Goal: Check status: Check status

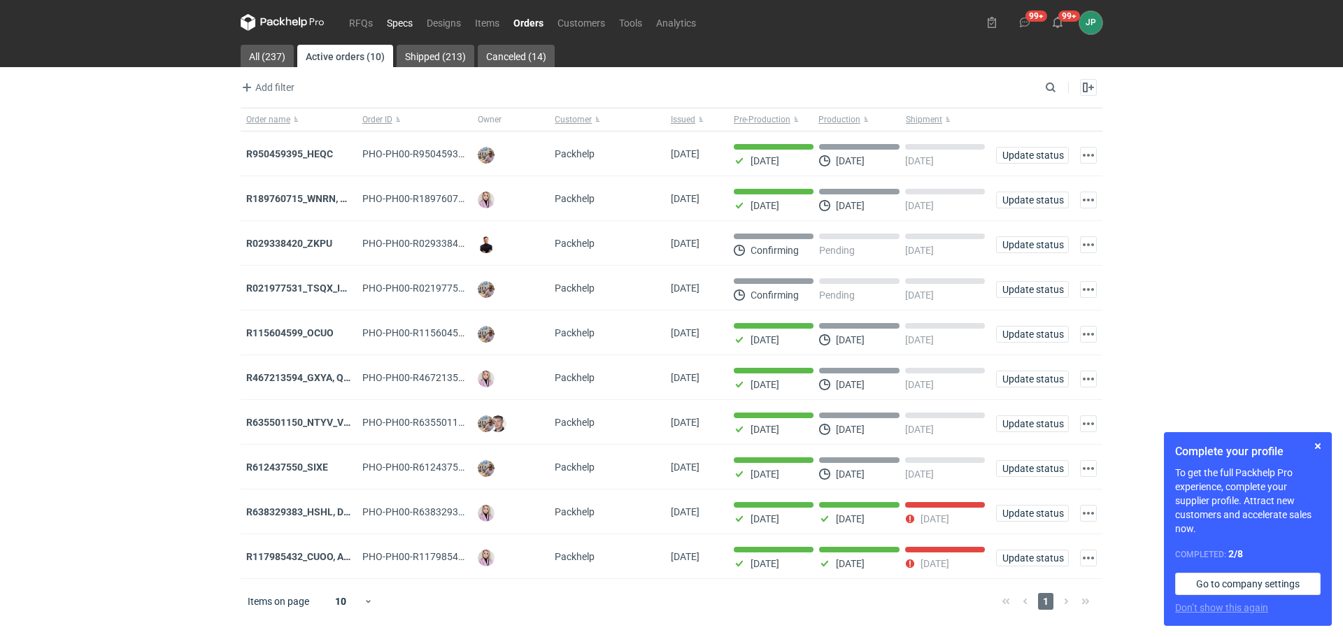
click at [397, 20] on link "Specs" at bounding box center [400, 22] width 40 height 17
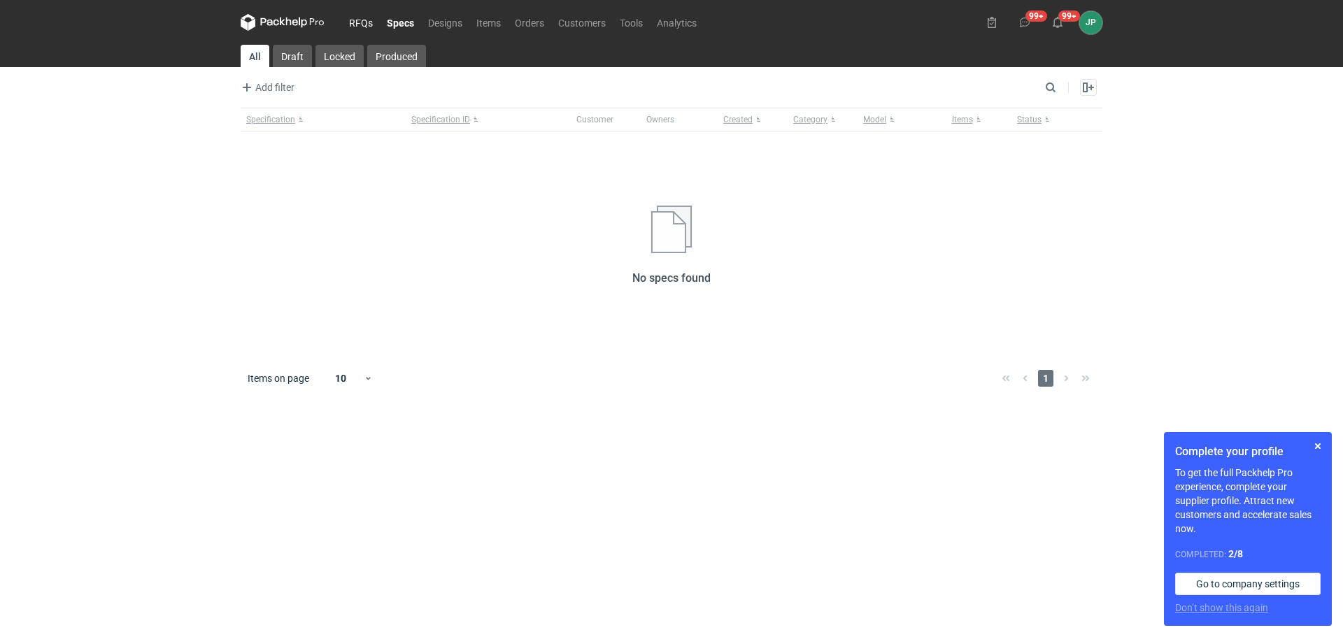
click at [363, 28] on link "RFQs" at bounding box center [361, 22] width 38 height 17
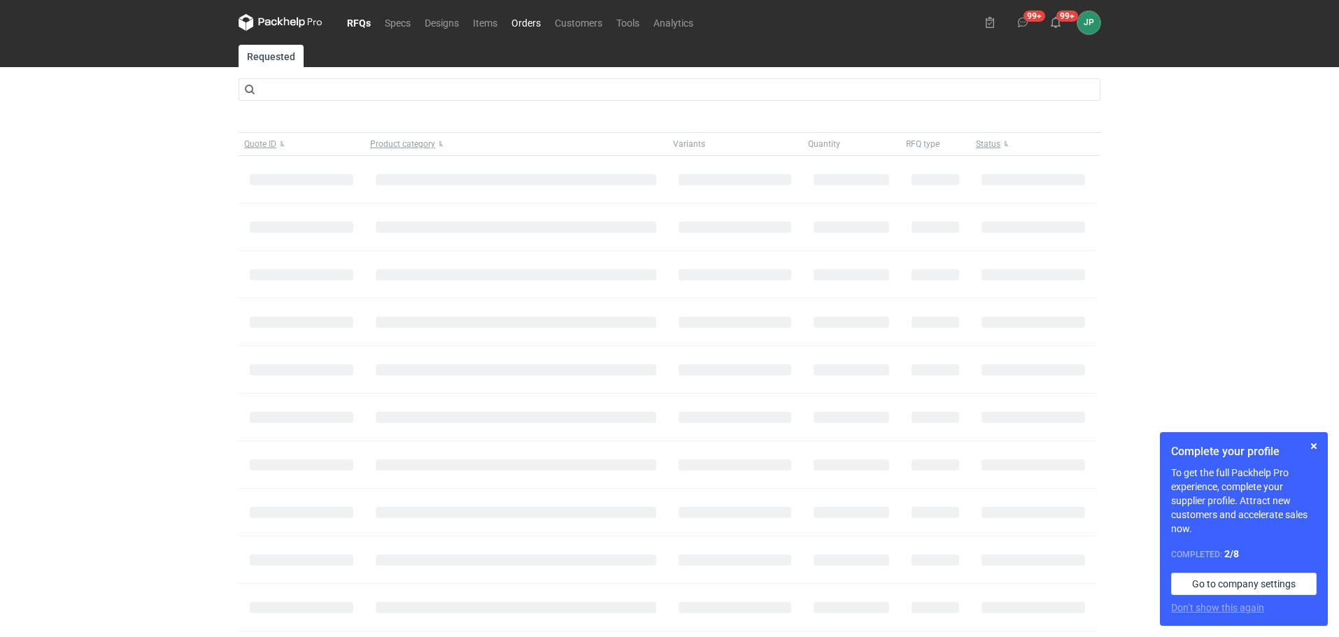
click at [532, 24] on link "Orders" at bounding box center [525, 22] width 43 height 17
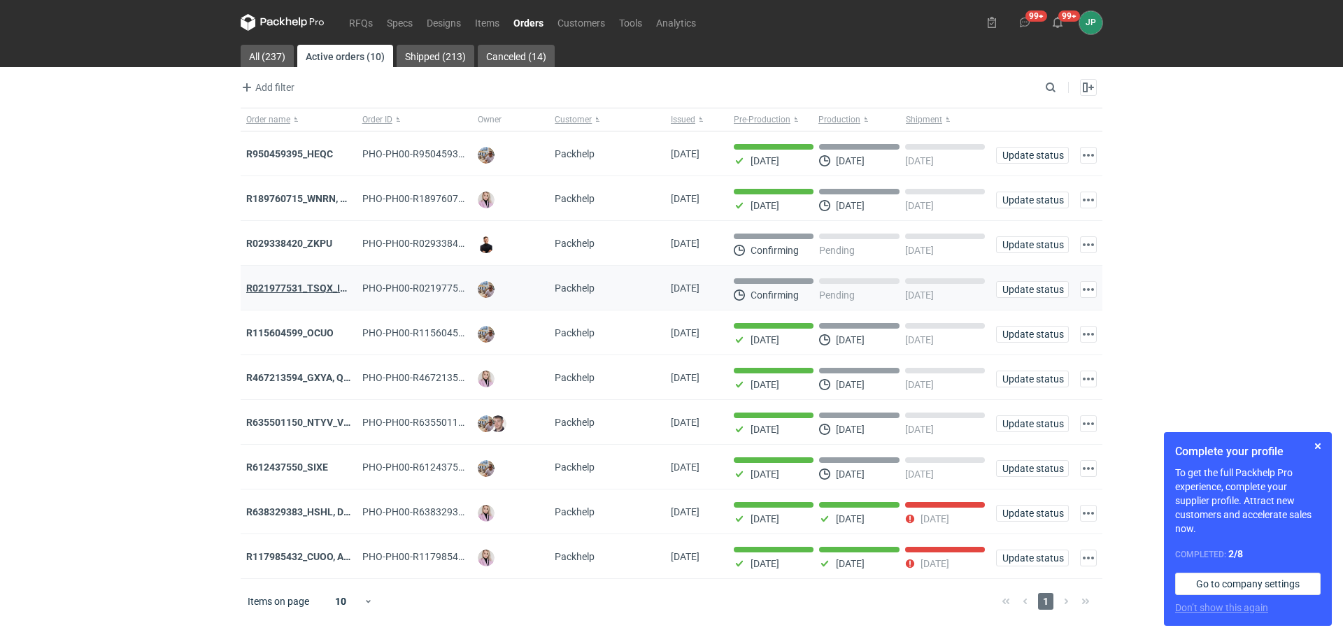
click at [307, 291] on strong "R021977531_TSQX_IDUW" at bounding box center [303, 288] width 115 height 11
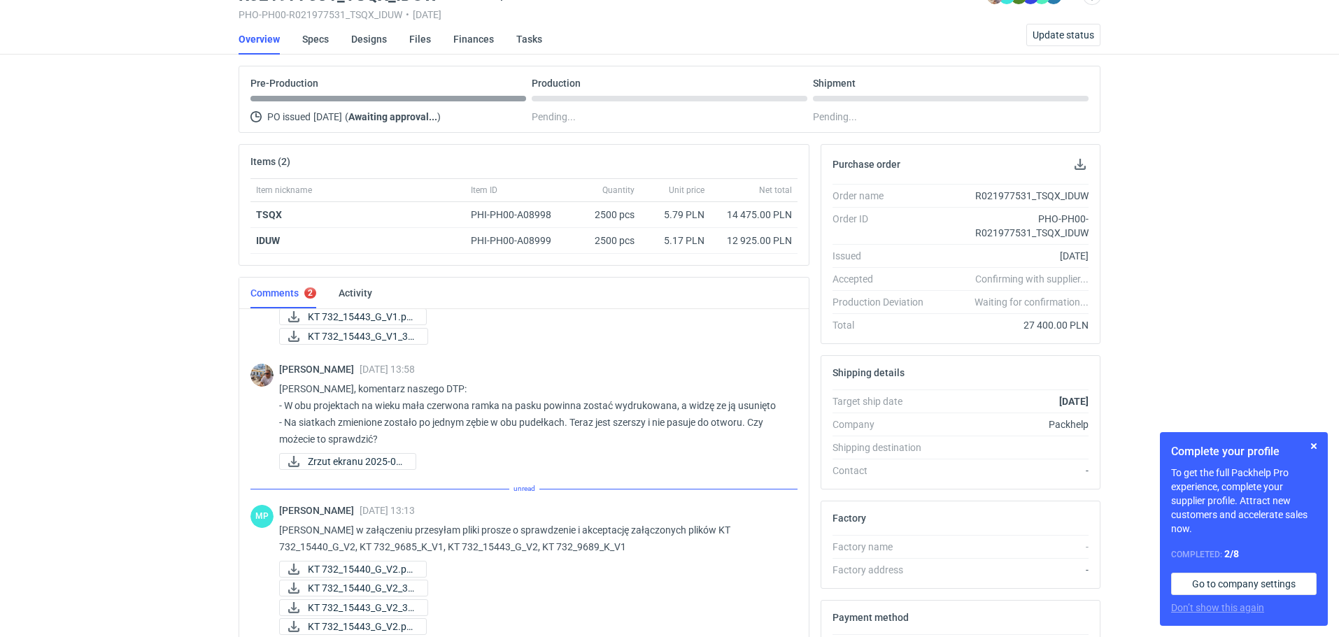
scroll to position [298, 0]
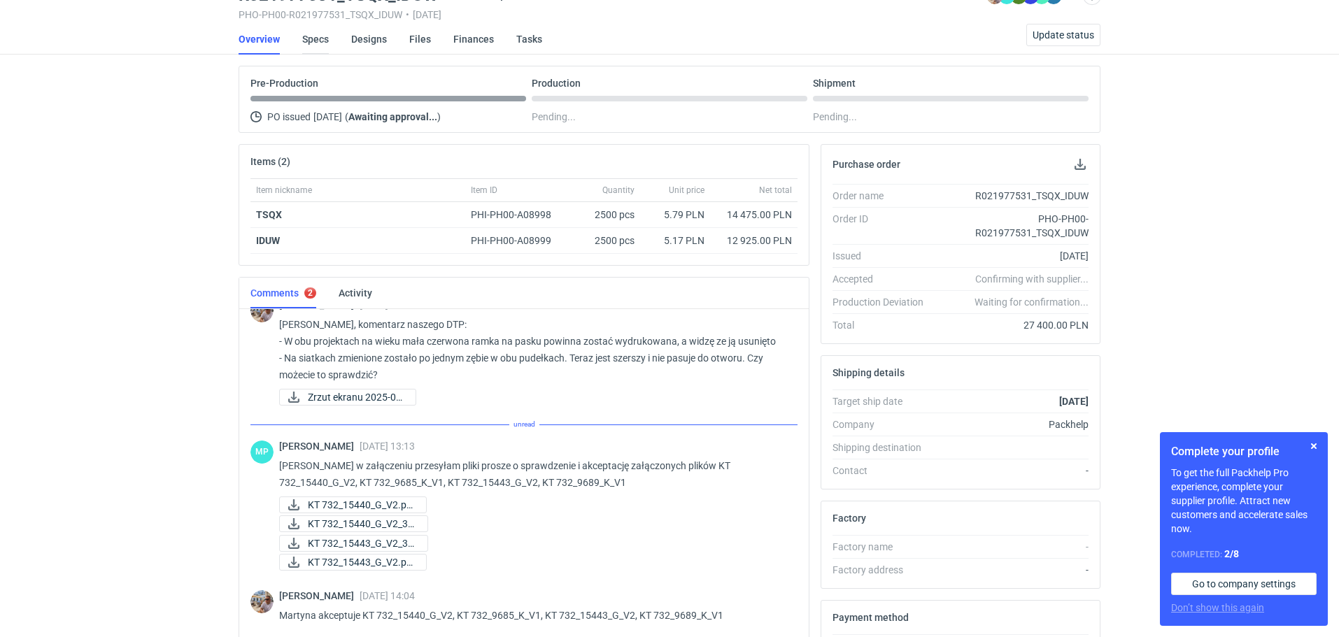
drag, startPoint x: 324, startPoint y: 33, endPoint x: 333, endPoint y: 34, distance: 9.2
click at [325, 33] on link "Specs" at bounding box center [315, 39] width 27 height 31
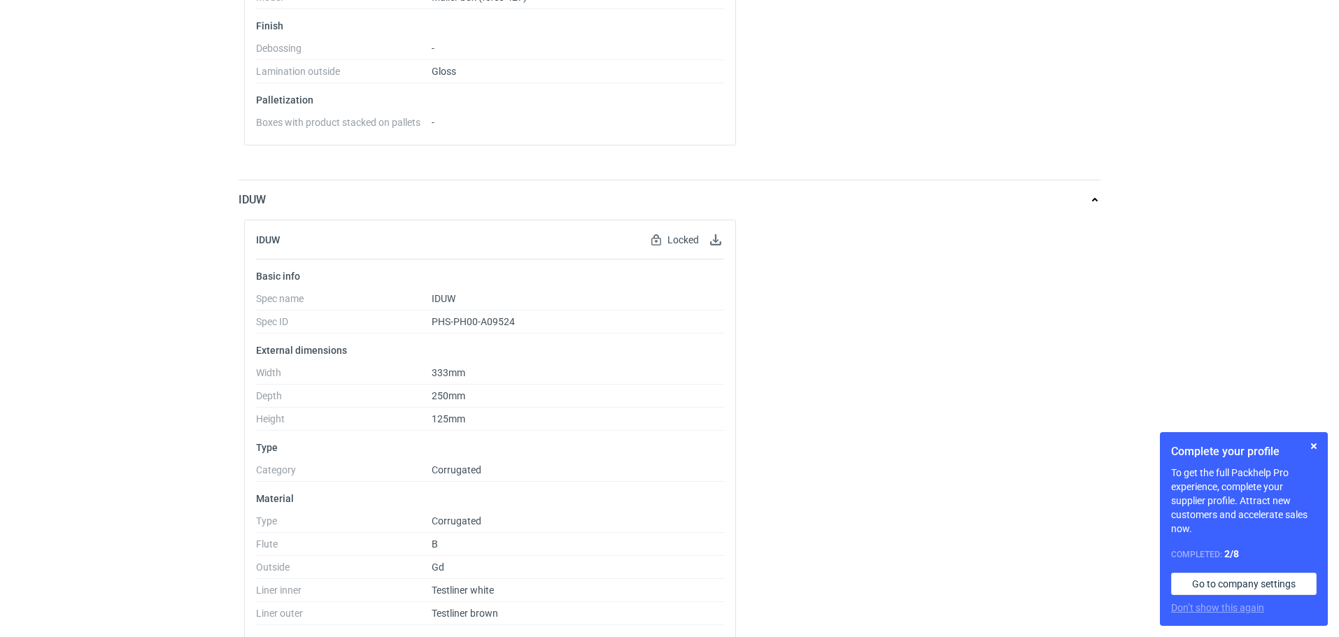
scroll to position [712, 0]
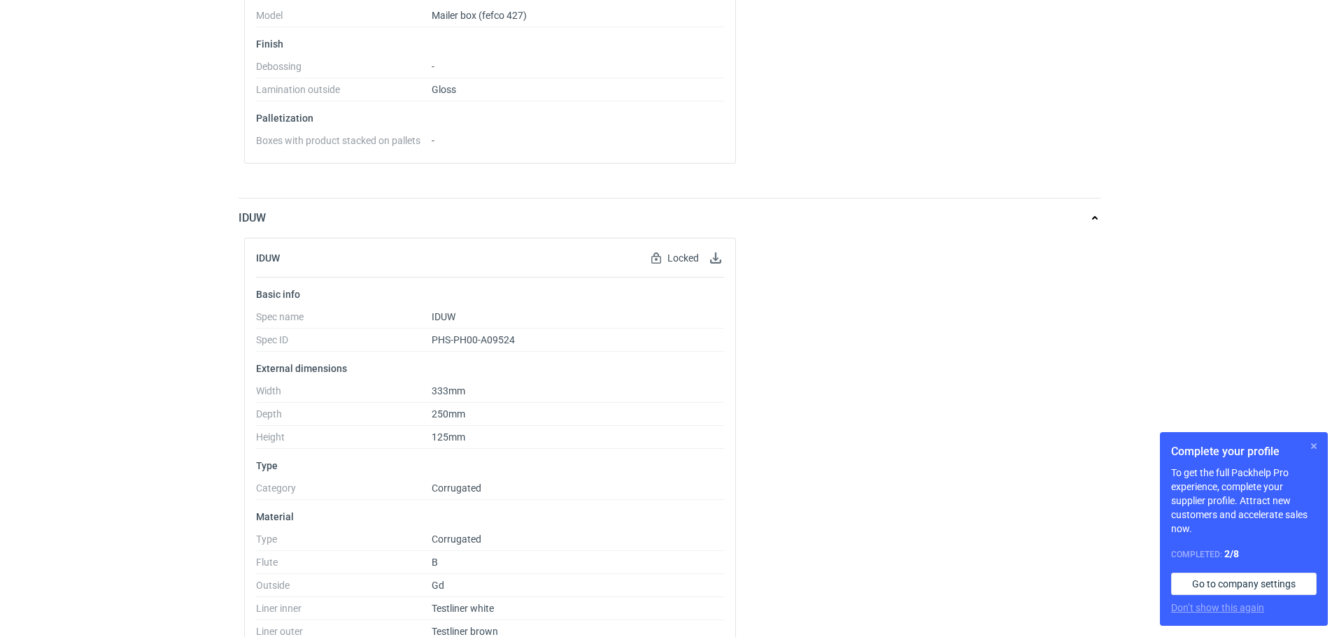
click at [1315, 441] on button "button" at bounding box center [1313, 446] width 17 height 17
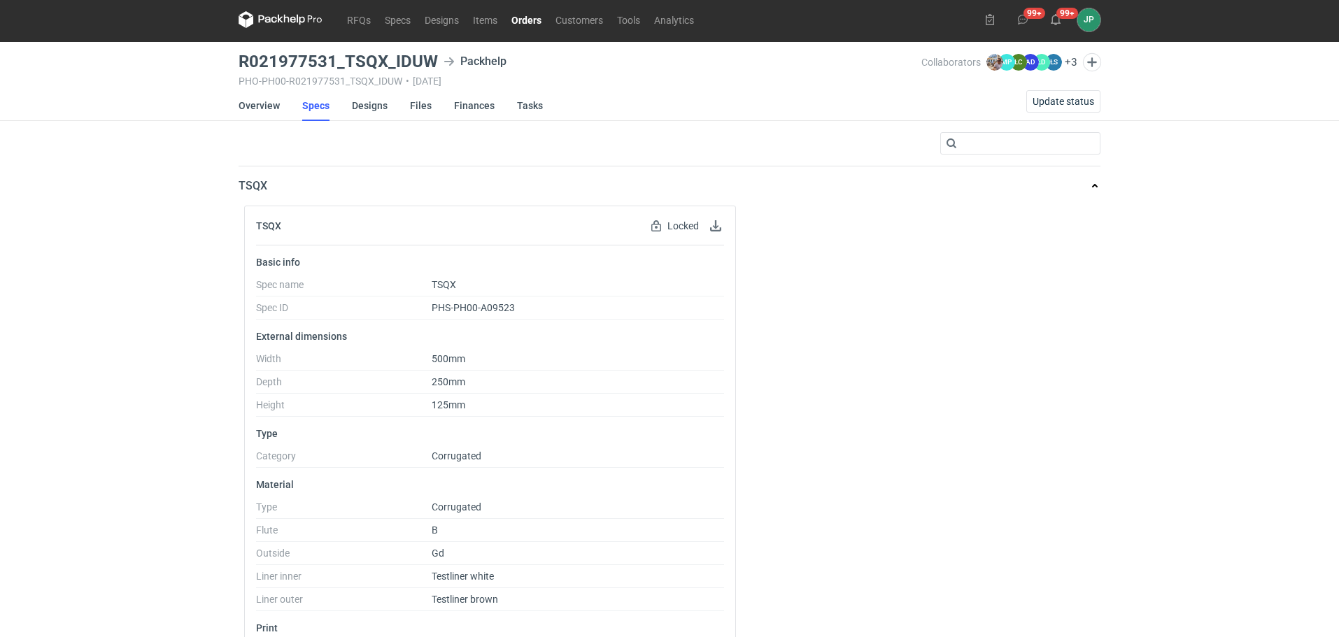
scroll to position [0, 0]
